Goal: Task Accomplishment & Management: Use online tool/utility

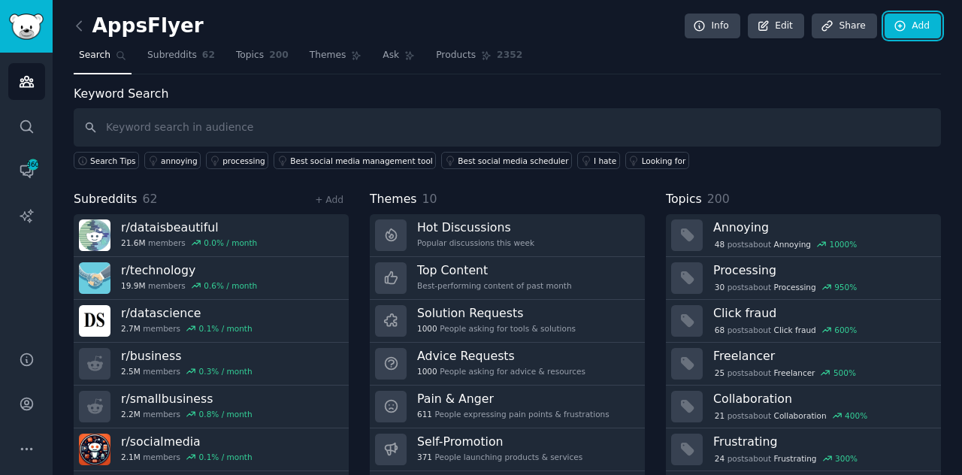
click at [896, 27] on icon at bounding box center [901, 27] width 14 height 14
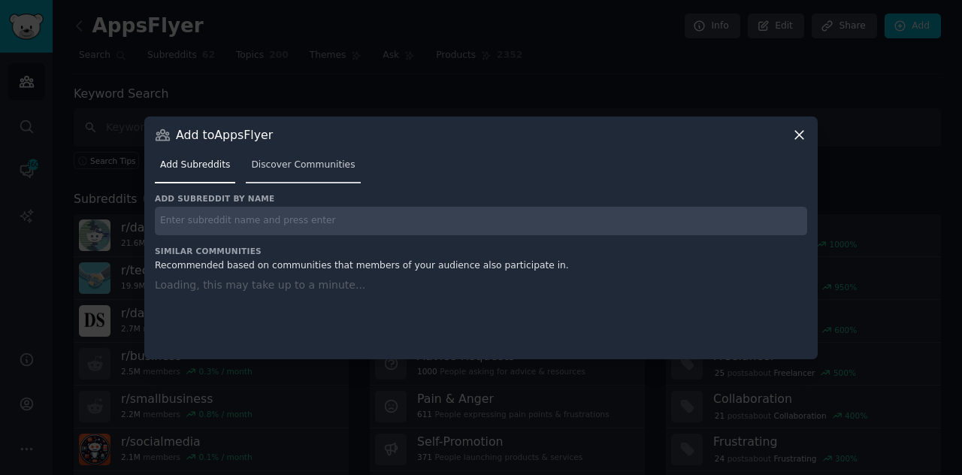
click at [295, 181] on link "Discover Communities" at bounding box center [303, 168] width 114 height 31
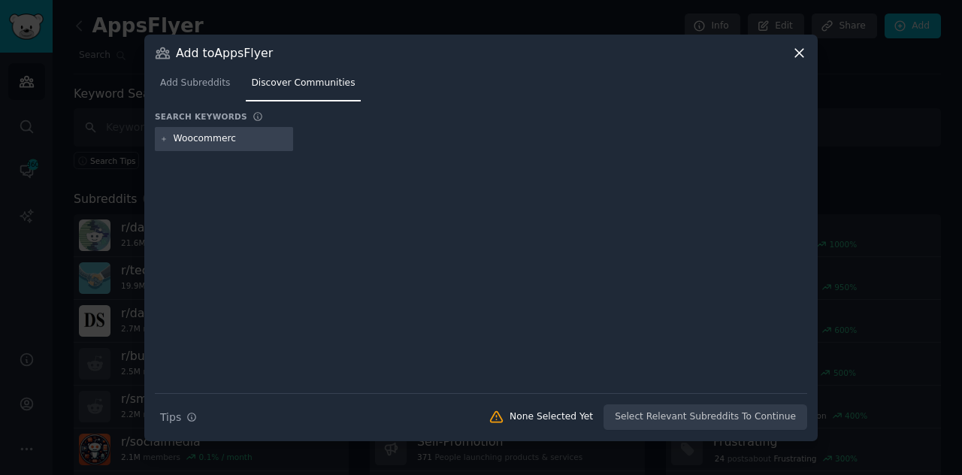
type input "Woocommerce"
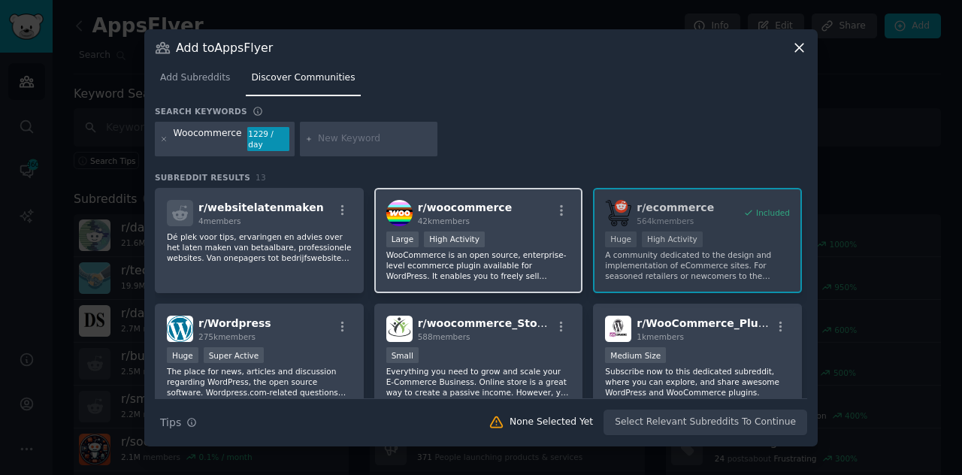
click at [410, 259] on p "WooCommerce is an open source, enterprise-level ecommerce plugin available for …" at bounding box center [478, 266] width 185 height 32
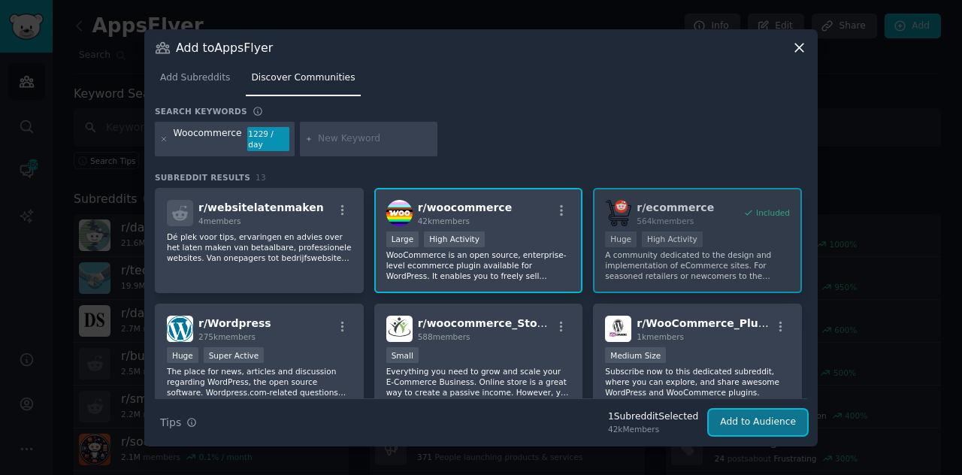
click at [739, 417] on button "Add to Audience" at bounding box center [758, 423] width 98 height 26
